Goal: Task Accomplishment & Management: Manage account settings

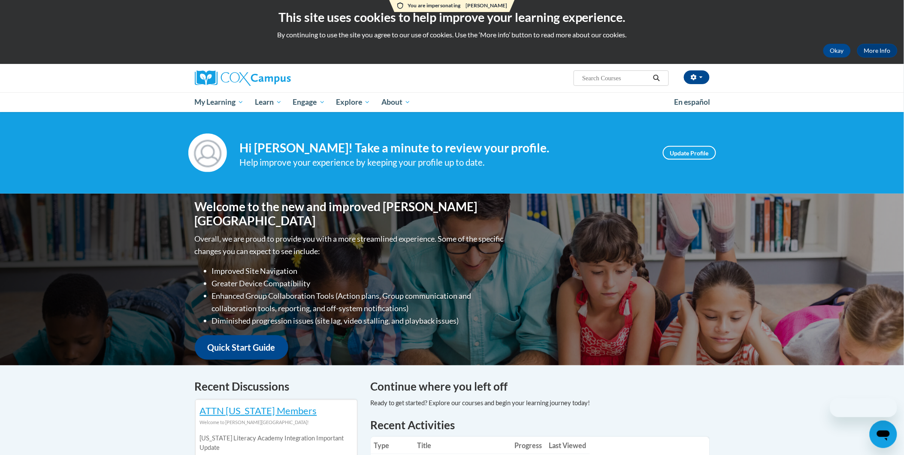
drag, startPoint x: 0, startPoint y: 0, endPoint x: 689, endPoint y: 16, distance: 689.0
click at [689, 16] on h2 "This site uses cookies to help improve your learning experience." at bounding box center [451, 17] width 891 height 17
click at [701, 80] on button "button" at bounding box center [697, 77] width 26 height 14
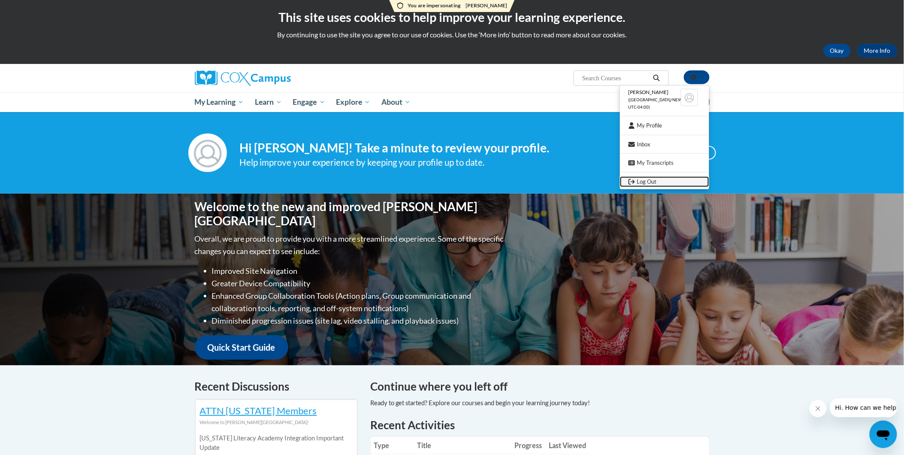
click at [634, 183] on icon "Logout" at bounding box center [632, 182] width 6 height 6
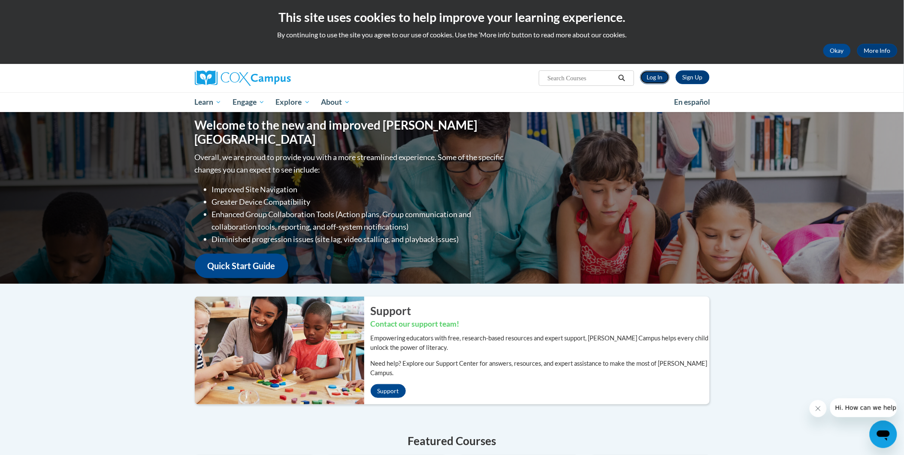
click at [651, 76] on link "Log In" at bounding box center [655, 77] width 30 height 14
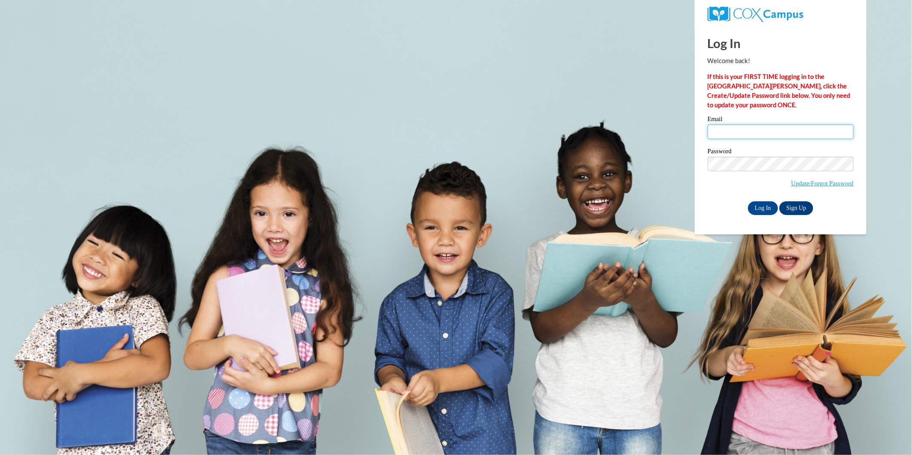
click at [746, 127] on input "Email" at bounding box center [780, 131] width 146 height 15
click at [636, 125] on body "This site uses cookies to help improve your learning experience. By continuing …" at bounding box center [456, 227] width 912 height 455
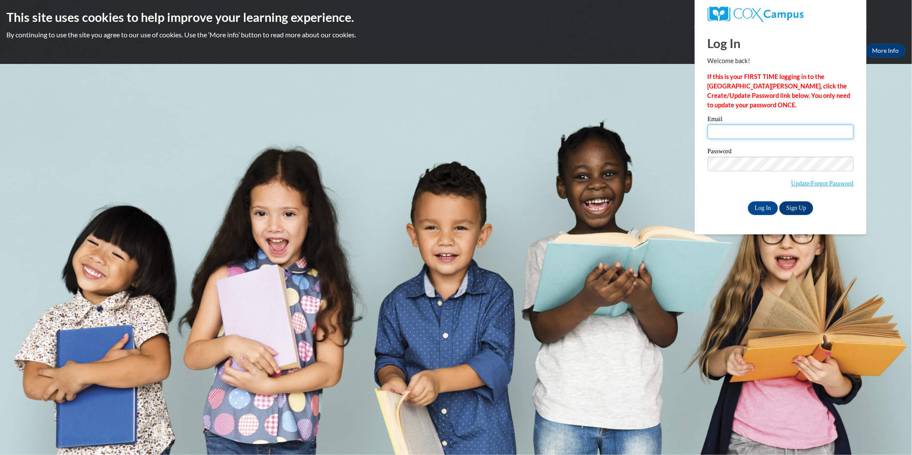
click at [765, 128] on input "Email" at bounding box center [780, 131] width 146 height 15
click at [765, 125] on input "jsnipes@atlantaspeechschool.orgnocrybabies@hotmail.com" at bounding box center [780, 131] width 146 height 15
type input "nocrybabies@hotmail.com"
drag, startPoint x: 649, startPoint y: 208, endPoint x: 667, endPoint y: 203, distance: 19.0
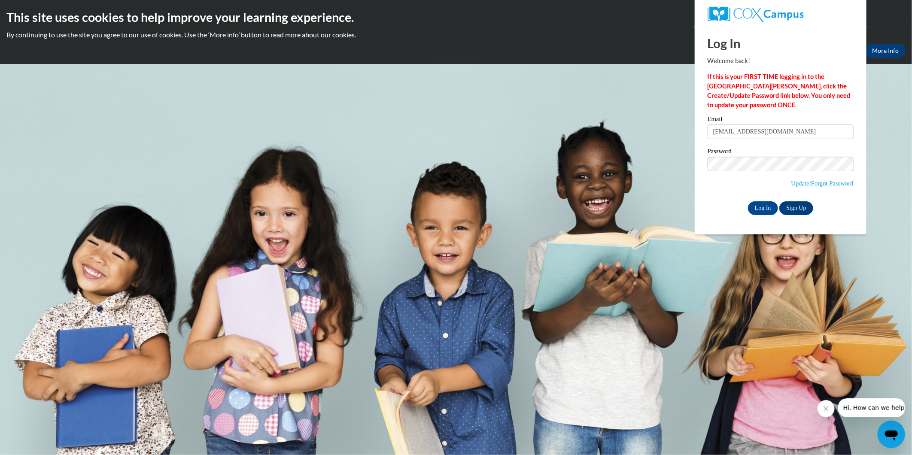
click at [649, 208] on body "This site uses cookies to help improve your learning experience. By continuing …" at bounding box center [456, 227] width 912 height 455
click at [762, 205] on input "Log In" at bounding box center [763, 208] width 30 height 14
